Goal: Task Accomplishment & Management: Manage account settings

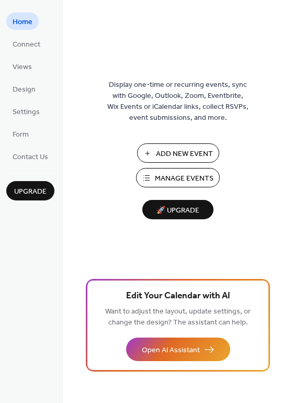
click at [267, 246] on div "Display one-time or recurring events, sync with Google, Outlook, Zoom, Eventbri…" at bounding box center [178, 218] width 230 height 369
click at [23, 19] on span "Home" at bounding box center [23, 22] width 20 height 11
click at [176, 179] on span "Manage Events" at bounding box center [184, 178] width 59 height 11
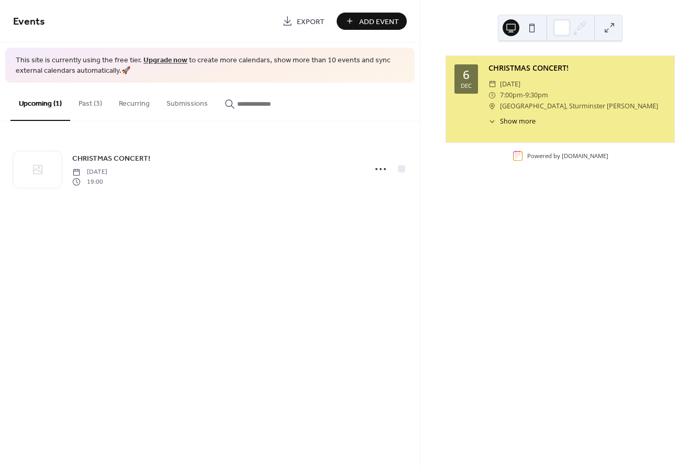
click at [87, 103] on button "Past (3)" at bounding box center [90, 101] width 40 height 37
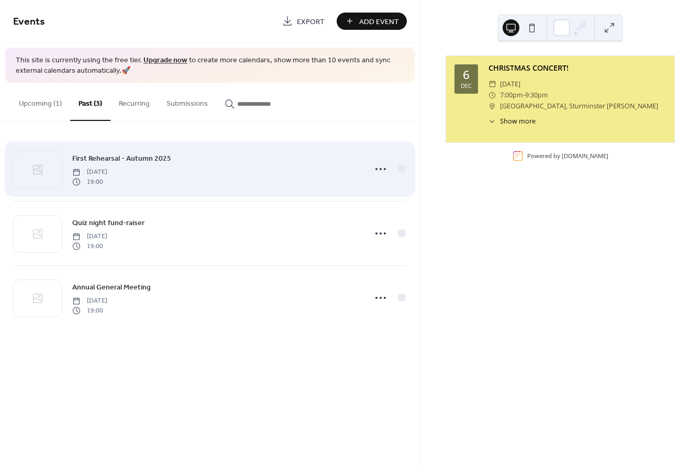
click at [107, 174] on span "[DATE]" at bounding box center [89, 172] width 35 height 9
click at [380, 168] on icon at bounding box center [380, 169] width 17 height 17
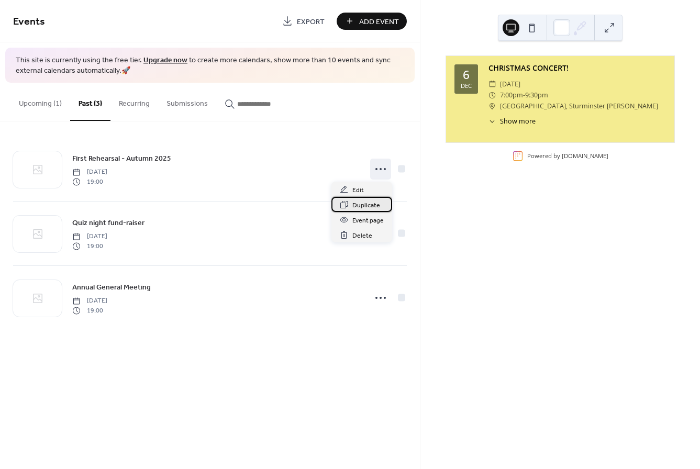
click at [364, 205] on span "Duplicate" at bounding box center [366, 205] width 28 height 11
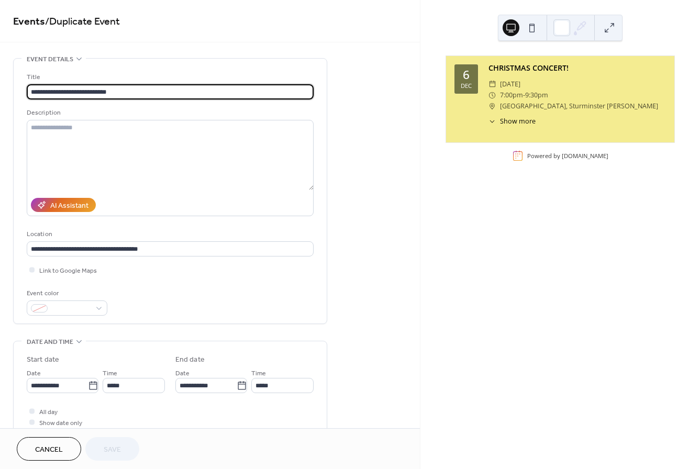
drag, startPoint x: 44, startPoint y: 91, endPoint x: 19, endPoint y: 88, distance: 25.3
click at [19, 88] on div "**********" at bounding box center [170, 191] width 313 height 265
type input "**********"
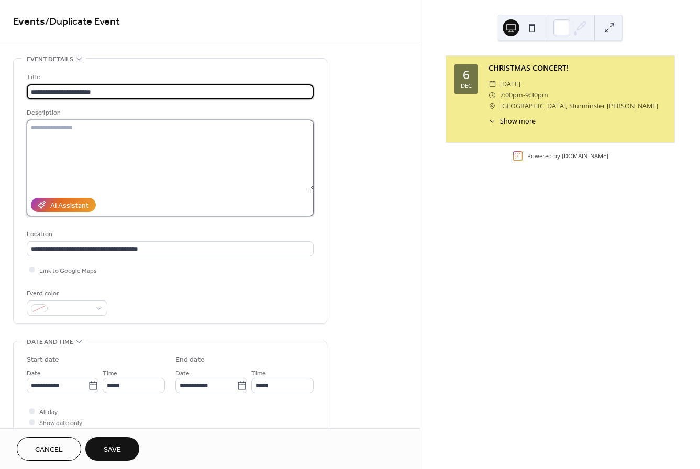
click at [51, 137] on textarea at bounding box center [170, 155] width 287 height 70
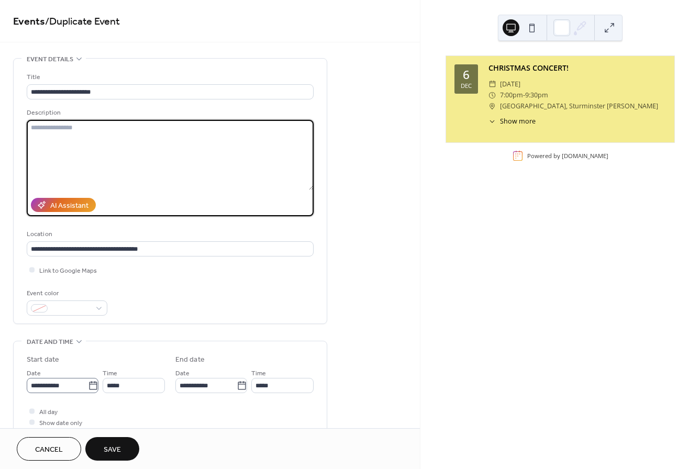
click at [92, 383] on icon at bounding box center [93, 386] width 10 height 10
click at [88, 383] on input "**********" at bounding box center [57, 385] width 61 height 15
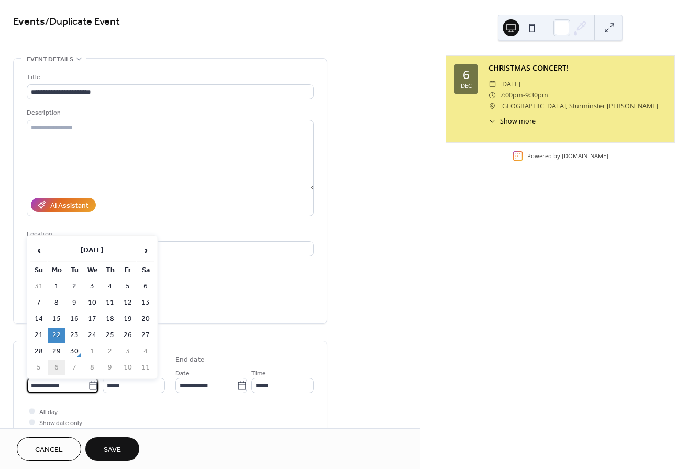
click at [55, 366] on td "6" at bounding box center [56, 367] width 17 height 15
type input "**********"
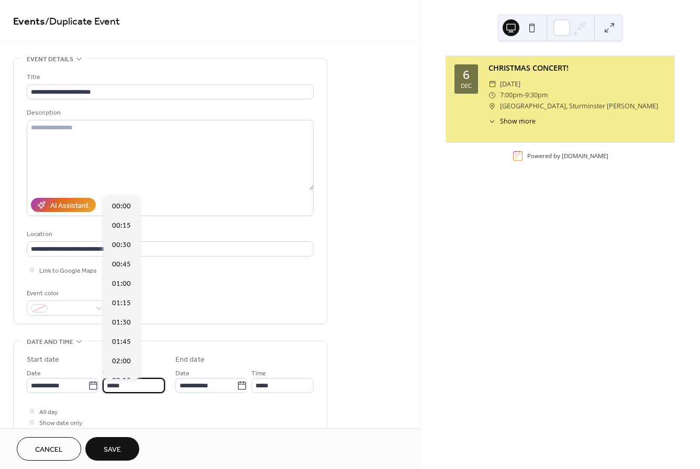
scroll to position [1473, 0]
click at [119, 386] on input "*****" at bounding box center [134, 385] width 62 height 15
click at [129, 226] on span "19:15" at bounding box center [121, 225] width 19 height 11
type input "*****"
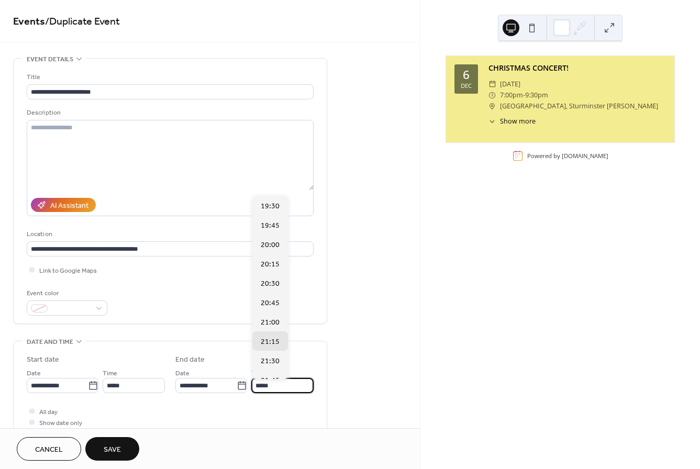
click at [275, 387] on input "*****" at bounding box center [282, 385] width 62 height 15
click at [273, 361] on span "21:30" at bounding box center [270, 361] width 19 height 11
type input "*****"
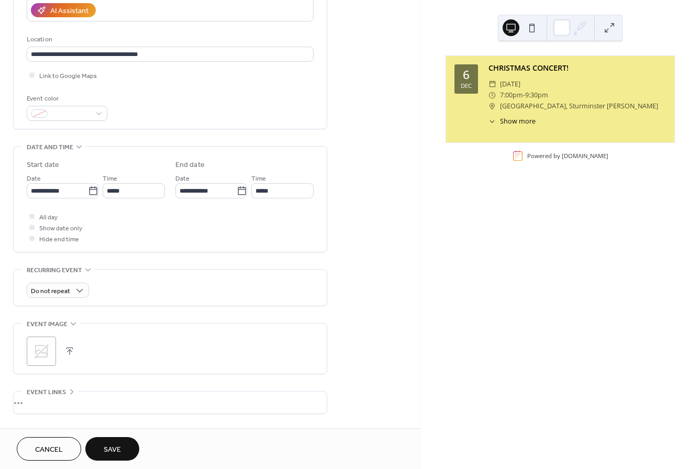
scroll to position [196, 0]
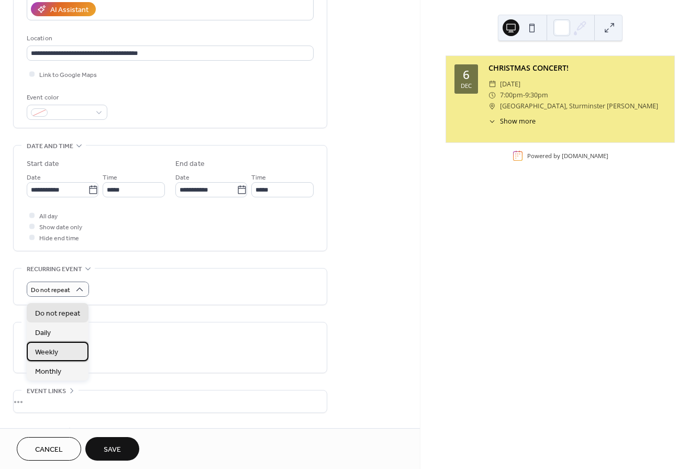
click at [52, 352] on span "Weekly" at bounding box center [46, 352] width 23 height 11
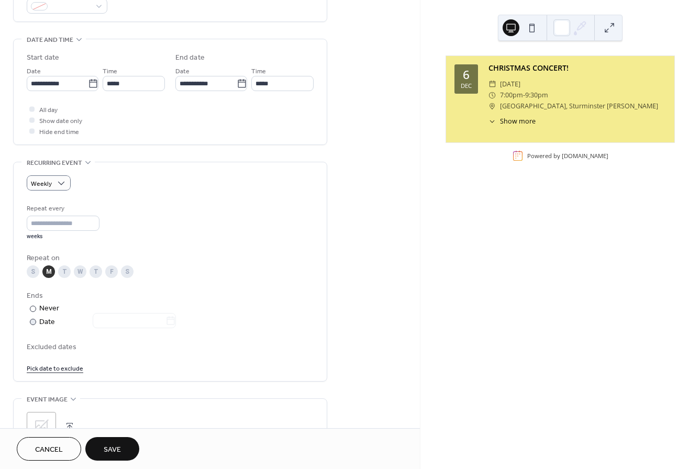
scroll to position [303, 0]
click at [33, 325] on div at bounding box center [33, 321] width 6 height 6
click at [173, 325] on icon at bounding box center [170, 320] width 10 height 10
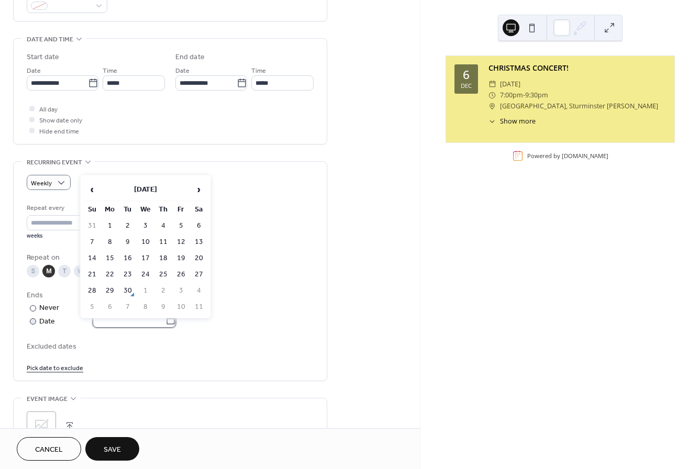
click at [165, 325] on input "text" at bounding box center [129, 320] width 73 height 15
click at [200, 190] on span "›" at bounding box center [199, 189] width 16 height 21
click at [199, 190] on span "›" at bounding box center [199, 189] width 16 height 21
click at [112, 225] on td "1" at bounding box center [110, 225] width 17 height 15
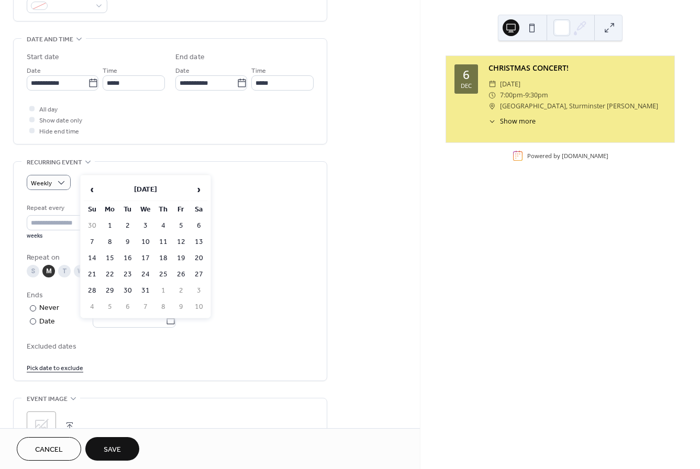
type input "**********"
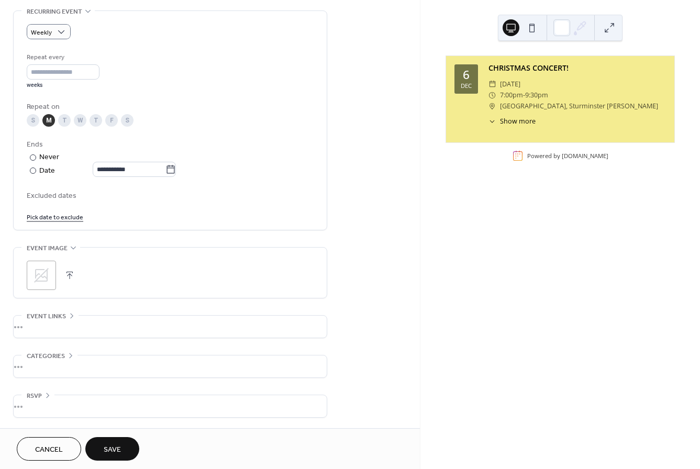
scroll to position [462, 0]
click at [113, 448] on span "Save" at bounding box center [112, 450] width 17 height 11
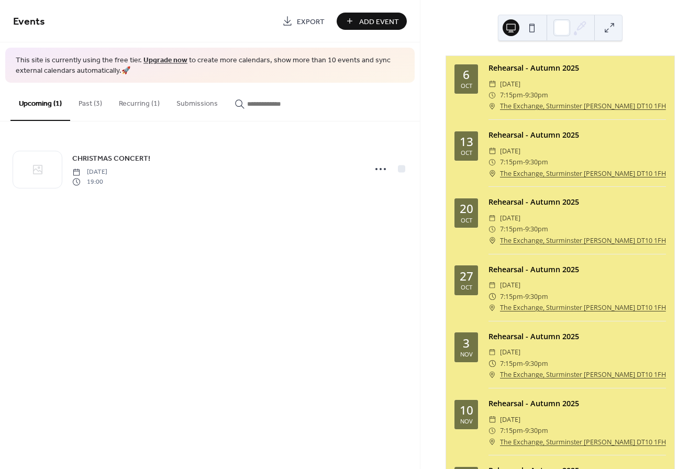
click at [91, 103] on button "Past (3)" at bounding box center [90, 101] width 40 height 37
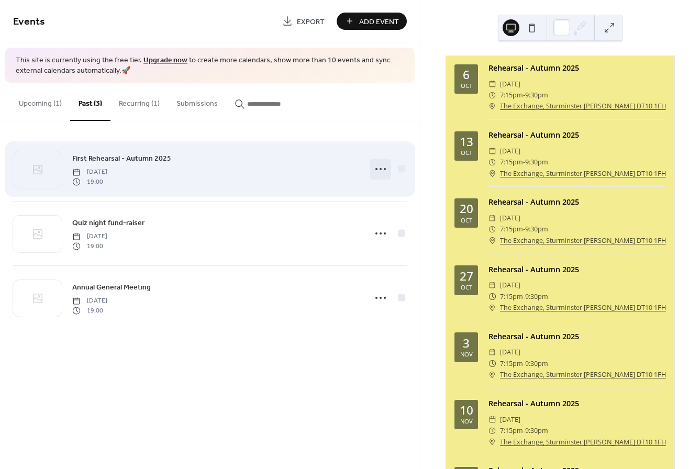
click at [381, 168] on circle at bounding box center [381, 169] width 2 height 2
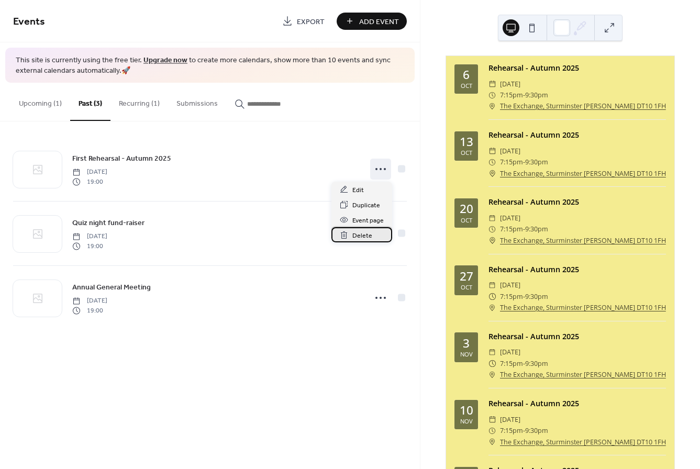
click at [354, 231] on span "Delete" at bounding box center [362, 235] width 20 height 11
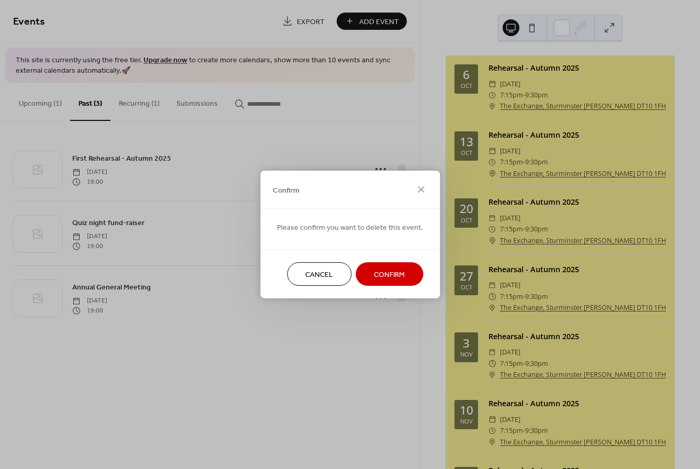
click at [379, 272] on span "Confirm" at bounding box center [389, 275] width 31 height 11
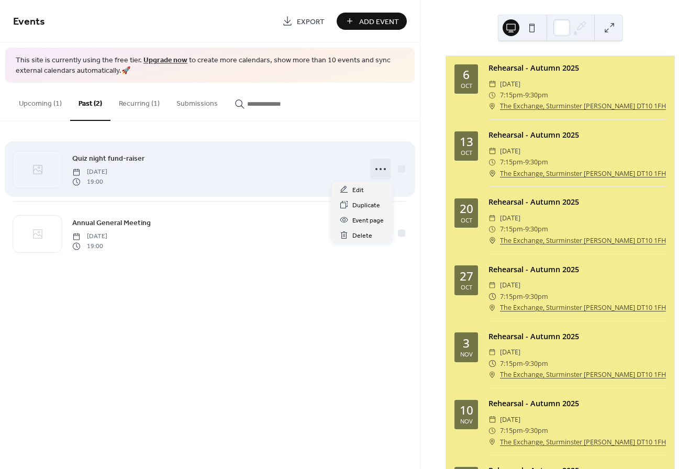
click at [375, 167] on icon at bounding box center [380, 169] width 17 height 17
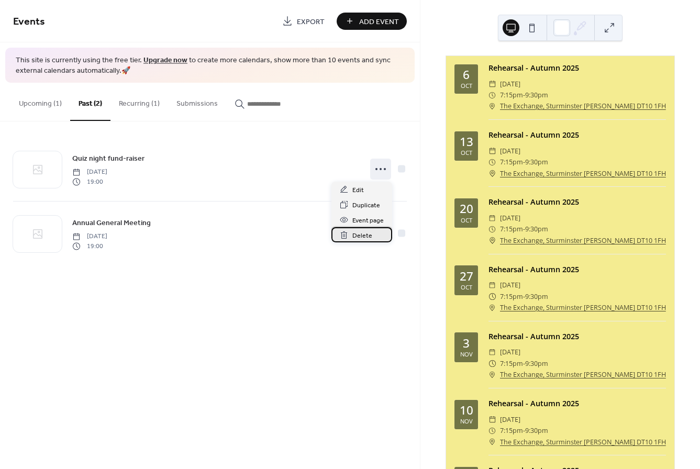
click at [368, 236] on span "Delete" at bounding box center [362, 235] width 20 height 11
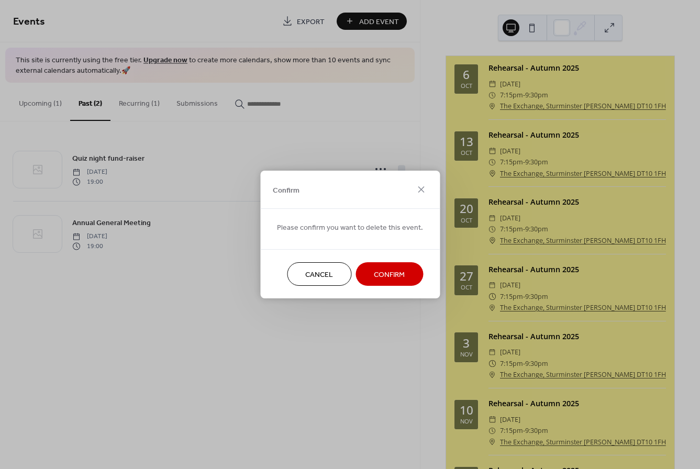
click at [389, 273] on span "Confirm" at bounding box center [389, 275] width 31 height 11
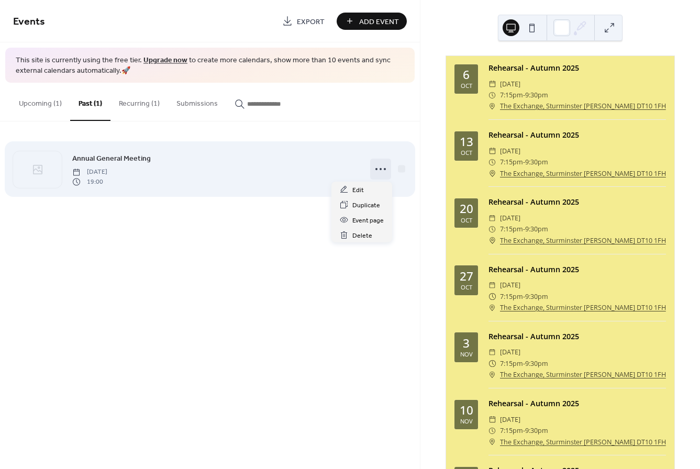
click at [378, 168] on icon at bounding box center [380, 169] width 17 height 17
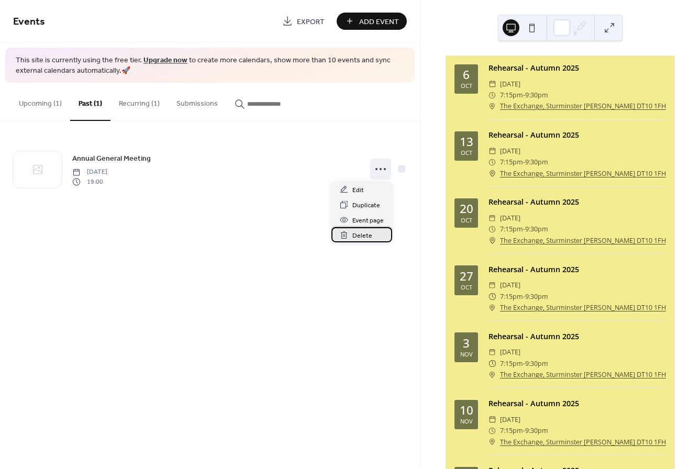
click at [362, 236] on span "Delete" at bounding box center [362, 235] width 20 height 11
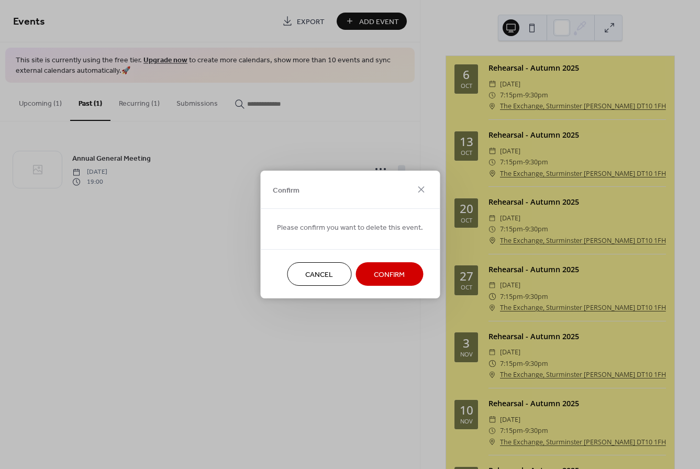
click at [382, 270] on span "Confirm" at bounding box center [389, 275] width 31 height 11
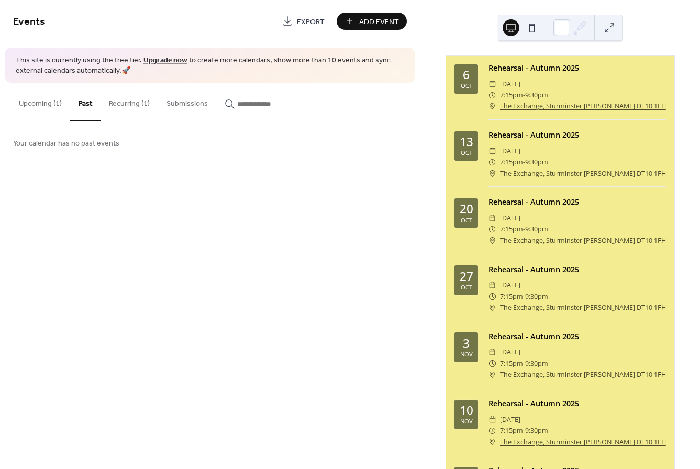
click at [41, 107] on button "Upcoming (1)" at bounding box center [40, 101] width 60 height 37
click at [119, 104] on button "Recurring (1)" at bounding box center [130, 101] width 58 height 37
click at [533, 28] on button at bounding box center [532, 27] width 17 height 17
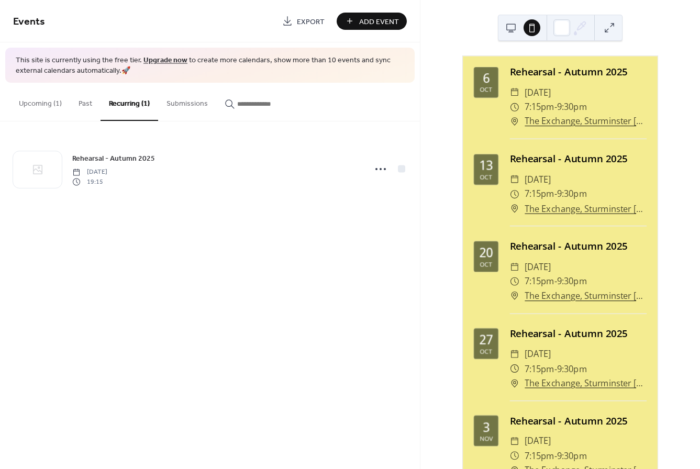
click at [510, 26] on button at bounding box center [511, 27] width 17 height 17
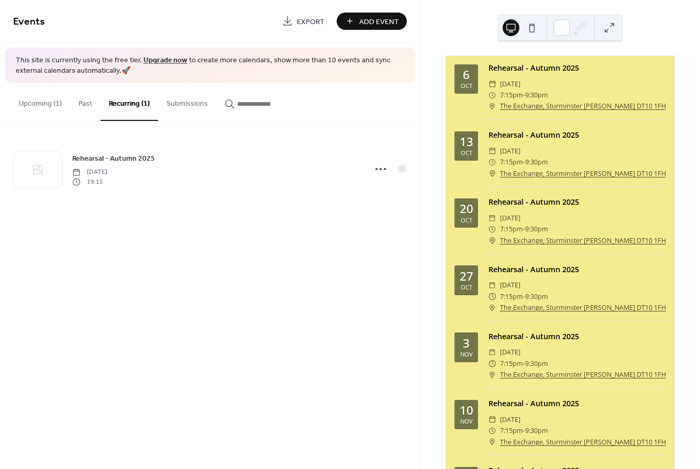
click at [49, 102] on button "Upcoming (1)" at bounding box center [40, 101] width 60 height 37
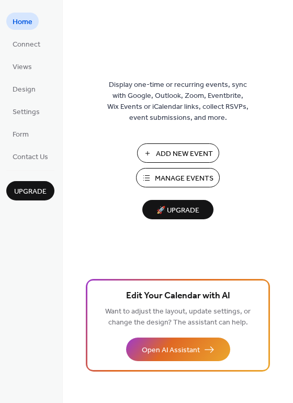
click at [170, 177] on span "Manage Events" at bounding box center [184, 178] width 59 height 11
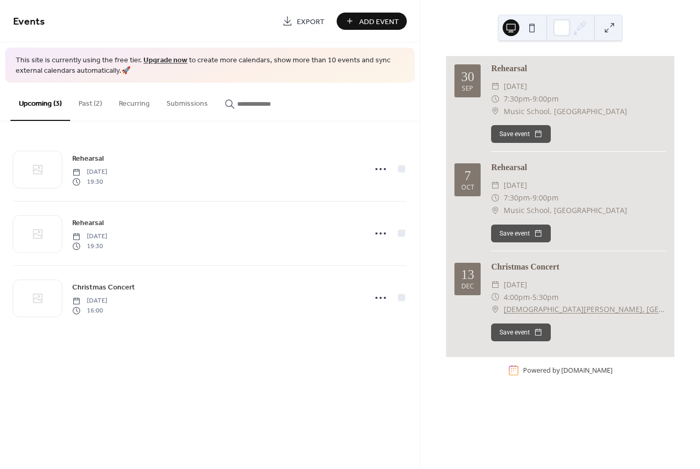
click at [87, 103] on button "Past (2)" at bounding box center [90, 101] width 40 height 37
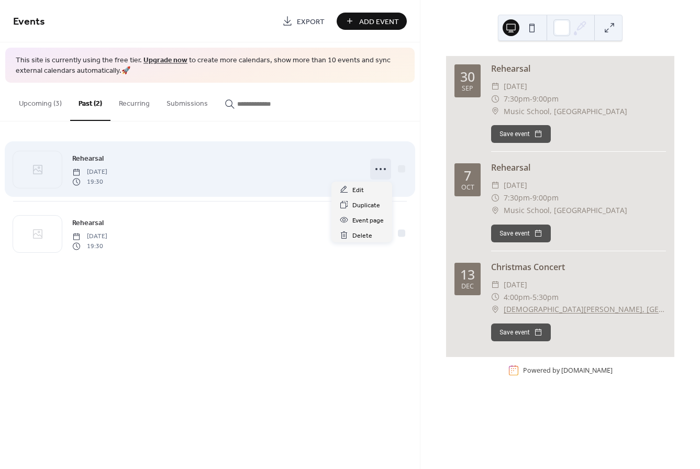
click at [384, 168] on icon at bounding box center [380, 169] width 17 height 17
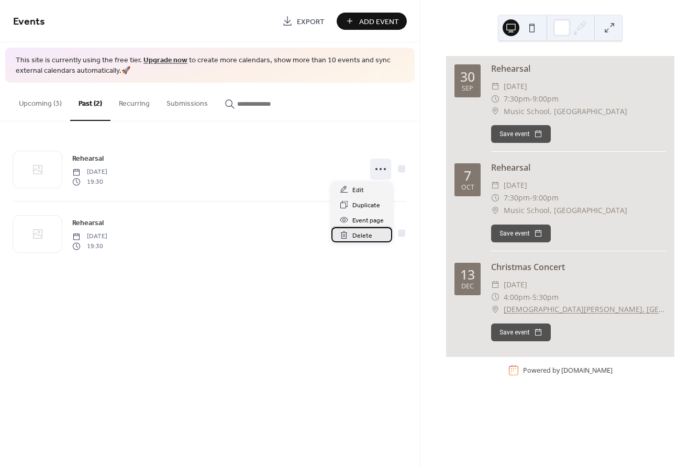
click at [366, 238] on span "Delete" at bounding box center [362, 235] width 20 height 11
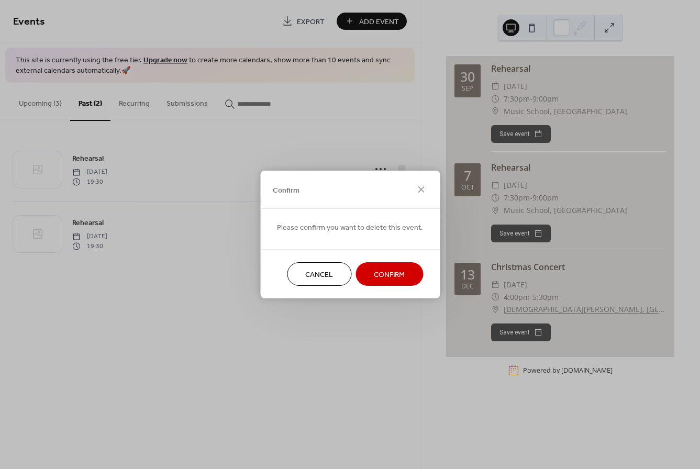
click at [381, 270] on span "Confirm" at bounding box center [389, 275] width 31 height 11
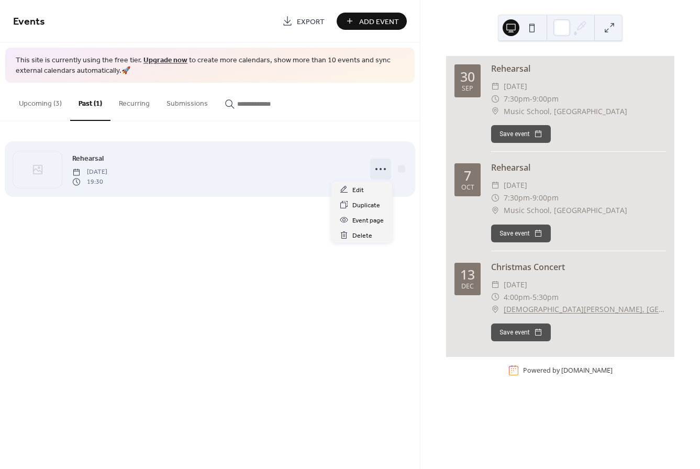
click at [381, 169] on circle at bounding box center [381, 169] width 2 height 2
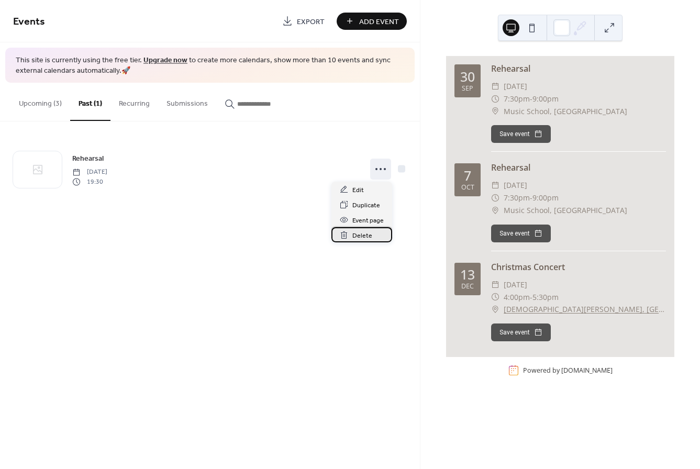
click at [367, 237] on span "Delete" at bounding box center [362, 235] width 20 height 11
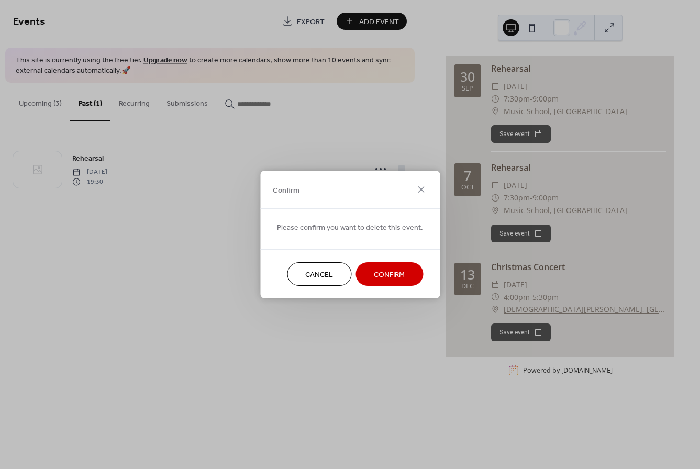
drag, startPoint x: 398, startPoint y: 277, endPoint x: 392, endPoint y: 276, distance: 6.4
click at [398, 277] on span "Confirm" at bounding box center [389, 275] width 31 height 11
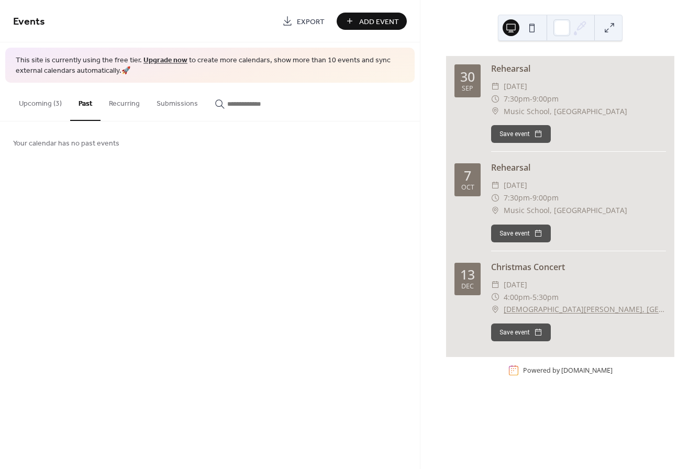
click at [42, 103] on button "Upcoming (3)" at bounding box center [40, 101] width 60 height 37
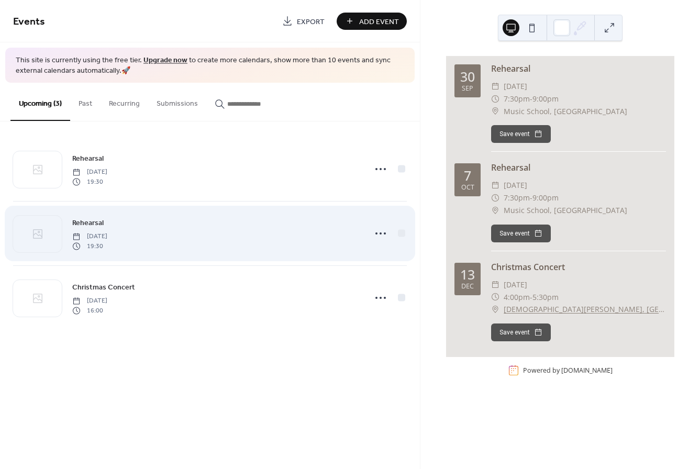
click at [107, 249] on span "19:30" at bounding box center [89, 245] width 35 height 9
click at [384, 232] on icon at bounding box center [380, 233] width 17 height 17
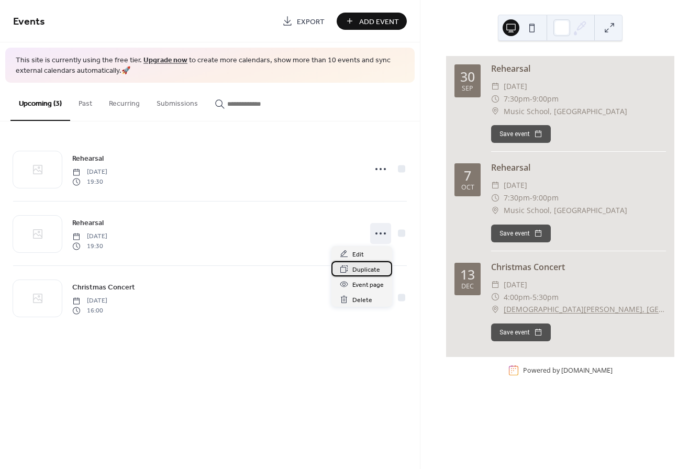
click at [370, 270] on span "Duplicate" at bounding box center [366, 269] width 28 height 11
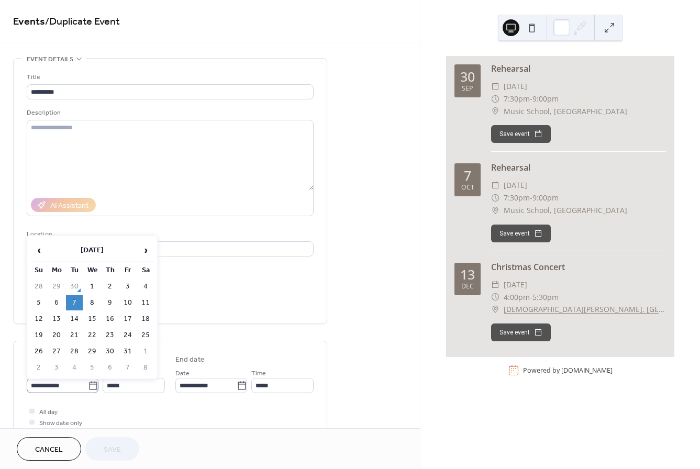
click at [91, 388] on icon at bounding box center [93, 386] width 10 height 10
click at [88, 388] on input "**********" at bounding box center [57, 385] width 61 height 15
click at [75, 320] on td "14" at bounding box center [74, 319] width 17 height 15
type input "**********"
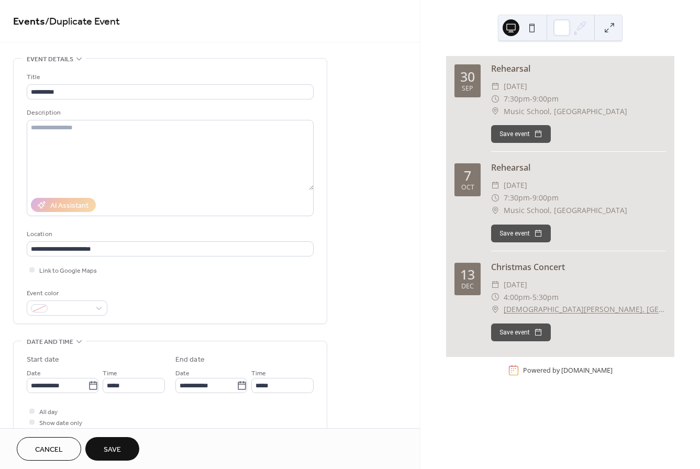
drag, startPoint x: 111, startPoint y: 448, endPoint x: 129, endPoint y: 446, distance: 18.5
click at [112, 448] on span "Save" at bounding box center [112, 450] width 17 height 11
